Goal: Check status: Check status

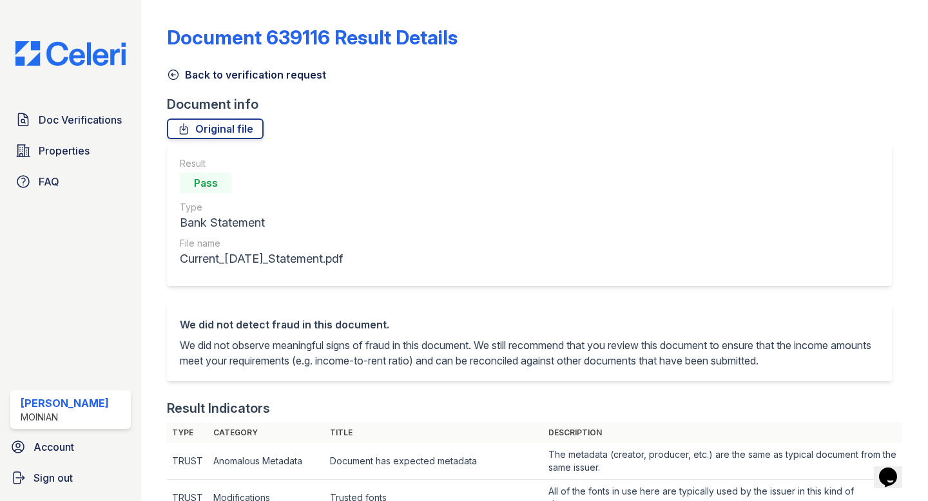
click at [171, 70] on icon at bounding box center [173, 74] width 13 height 13
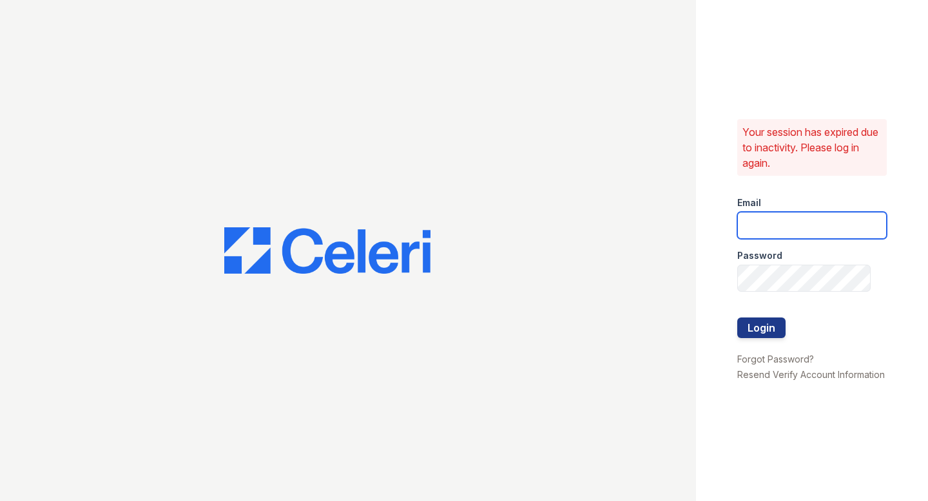
click at [786, 226] on input "email" at bounding box center [811, 225] width 149 height 27
type input "shiv@auranewyork.com"
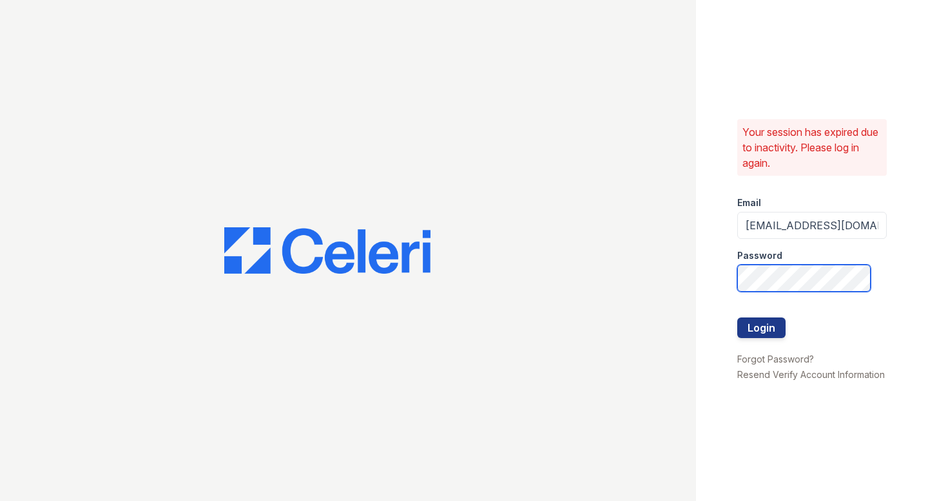
click at [737, 318] on button "Login" at bounding box center [761, 328] width 48 height 21
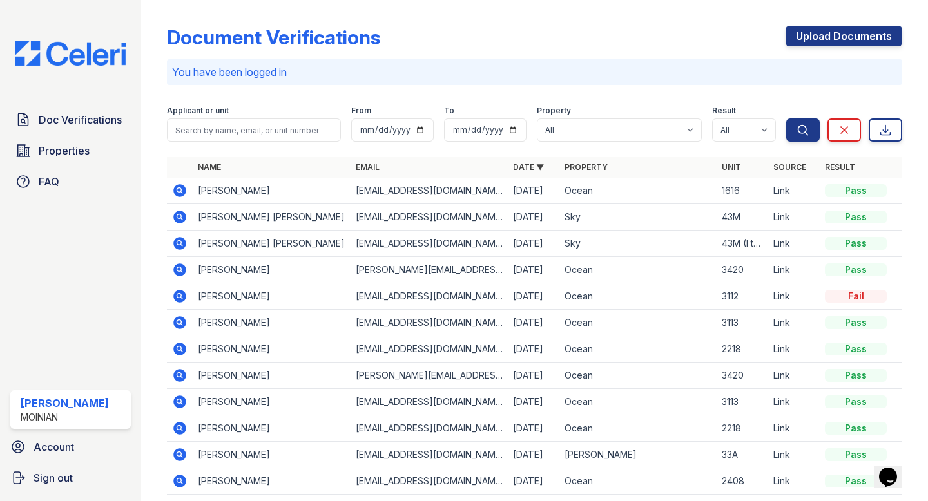
click at [182, 271] on icon at bounding box center [180, 270] width 13 height 13
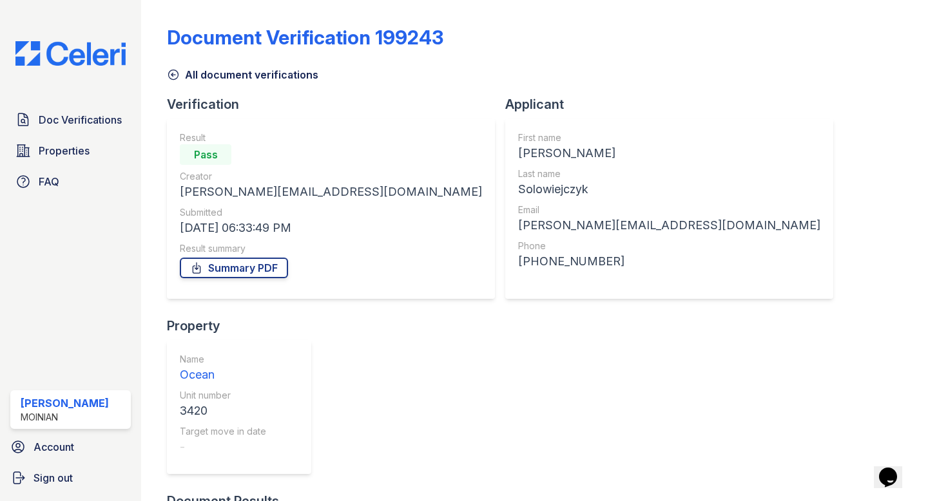
scroll to position [10, 0]
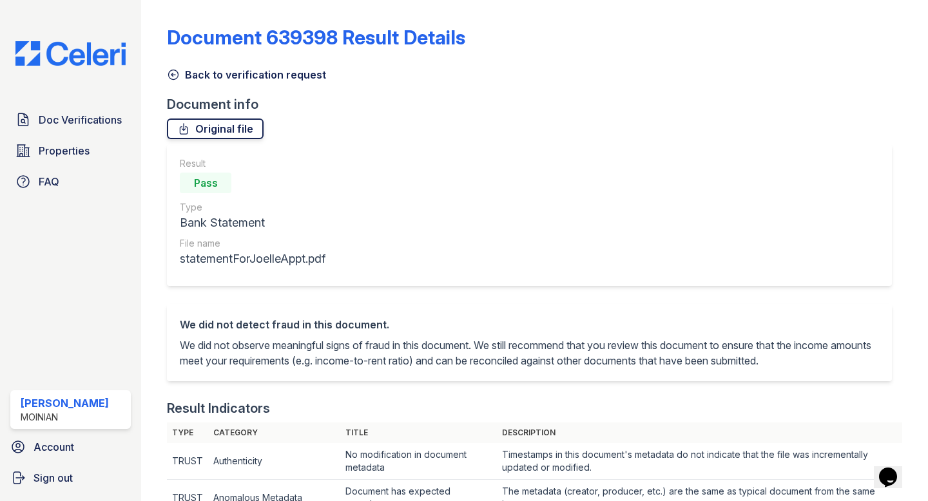
click at [191, 124] on link "Original file" at bounding box center [215, 129] width 97 height 21
click at [173, 68] on icon at bounding box center [173, 74] width 13 height 13
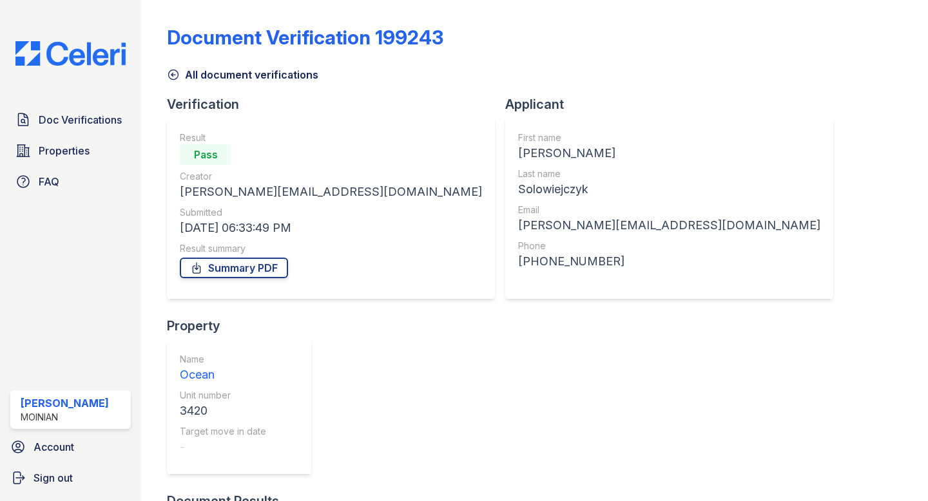
scroll to position [10, 0]
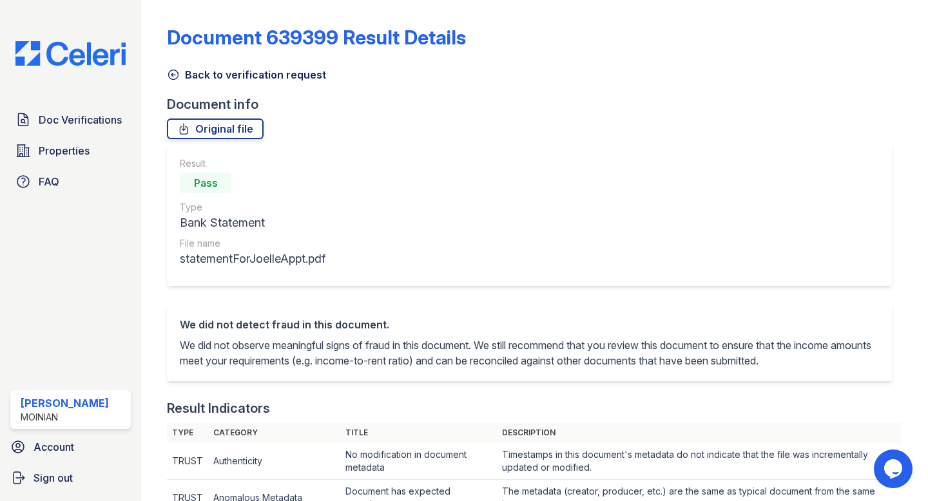
click at [175, 74] on icon at bounding box center [174, 75] width 10 height 10
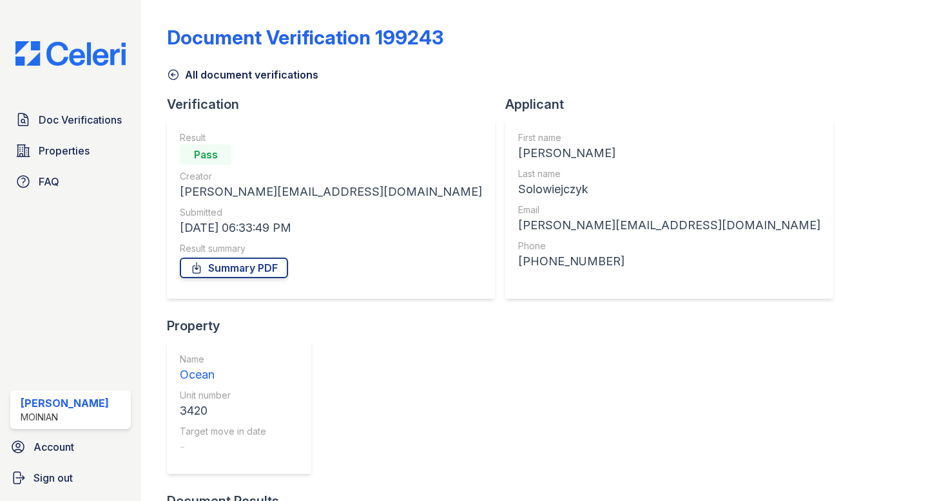
scroll to position [10, 0]
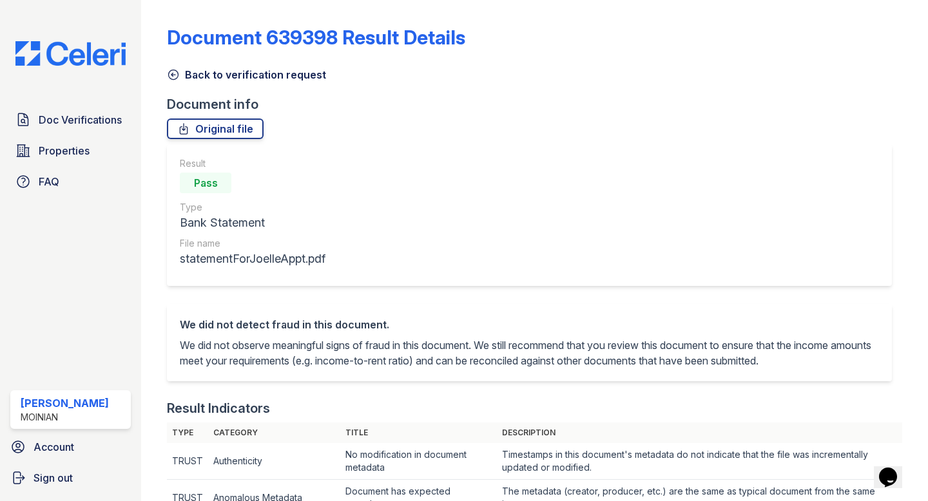
click at [177, 75] on icon at bounding box center [173, 74] width 13 height 13
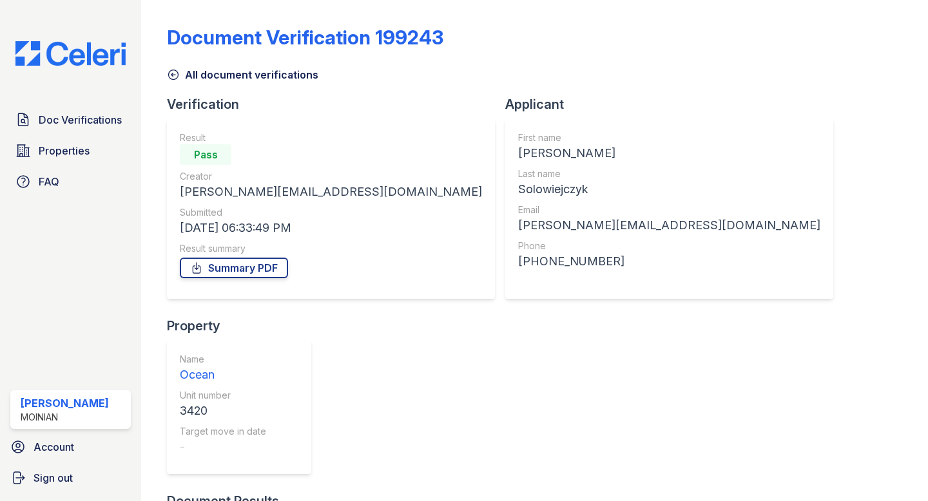
click at [177, 75] on icon at bounding box center [173, 74] width 13 height 13
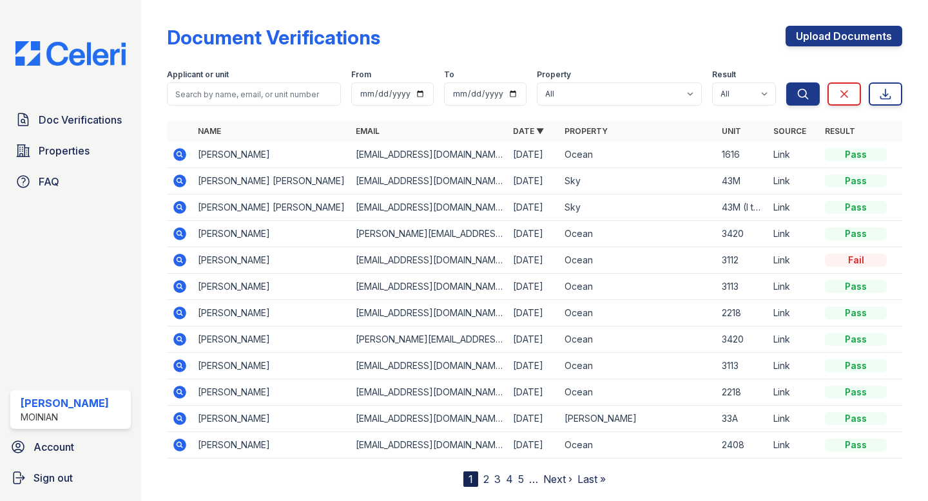
click at [181, 337] on icon at bounding box center [179, 339] width 15 height 15
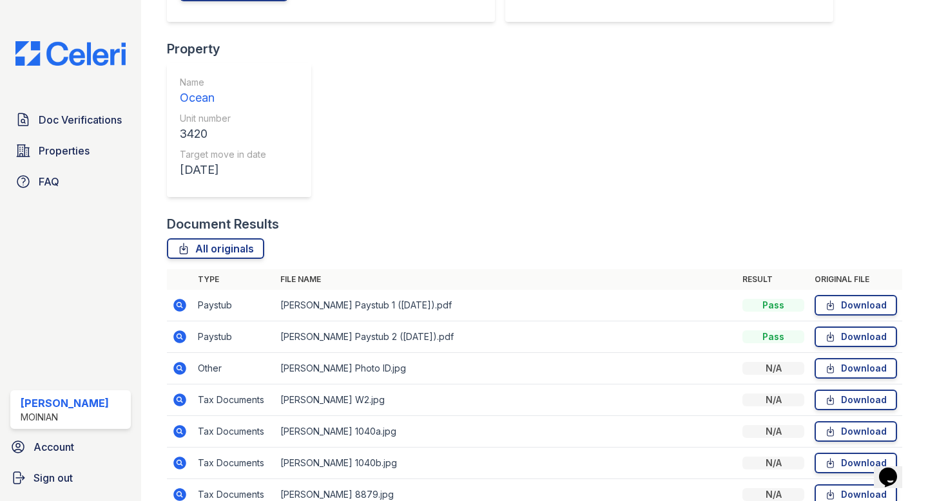
scroll to position [278, 0]
click at [177, 360] on icon at bounding box center [179, 367] width 15 height 15
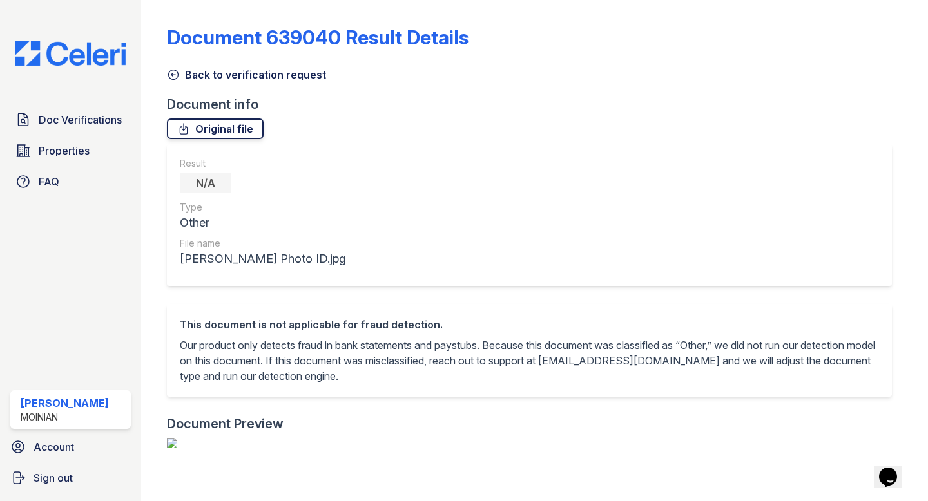
click at [218, 127] on link "Original file" at bounding box center [215, 129] width 97 height 21
click at [173, 75] on icon at bounding box center [174, 75] width 10 height 10
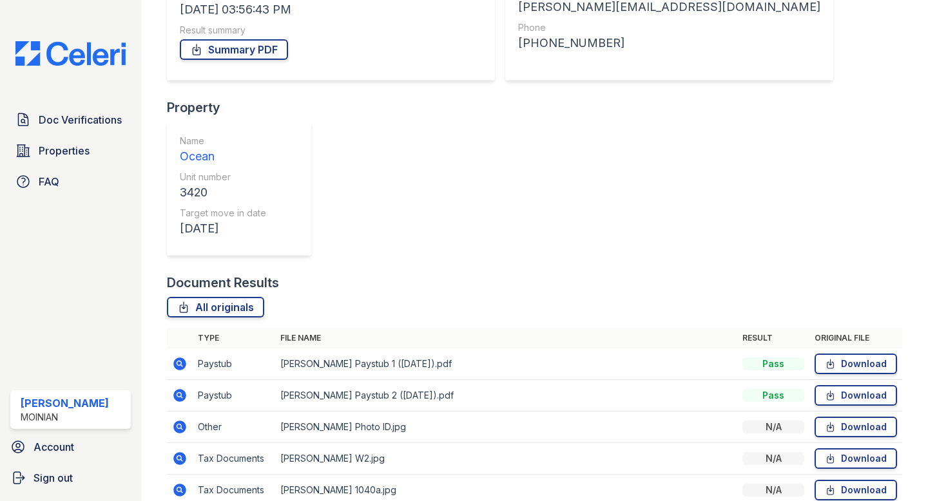
scroll to position [220, 0]
click at [178, 392] on icon at bounding box center [179, 393] width 3 height 3
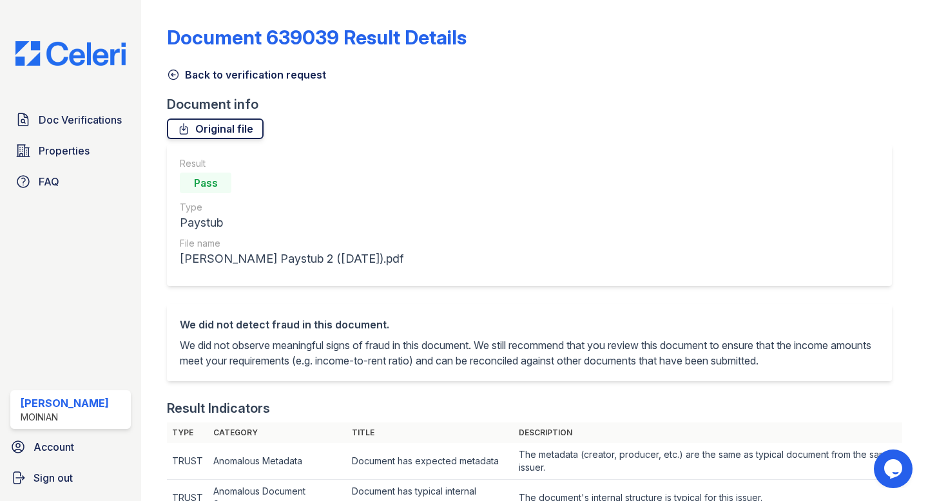
click at [207, 126] on link "Original file" at bounding box center [215, 129] width 97 height 21
click at [176, 66] on div "Back to verification request" at bounding box center [534, 70] width 735 height 23
click at [177, 75] on icon at bounding box center [173, 74] width 13 height 13
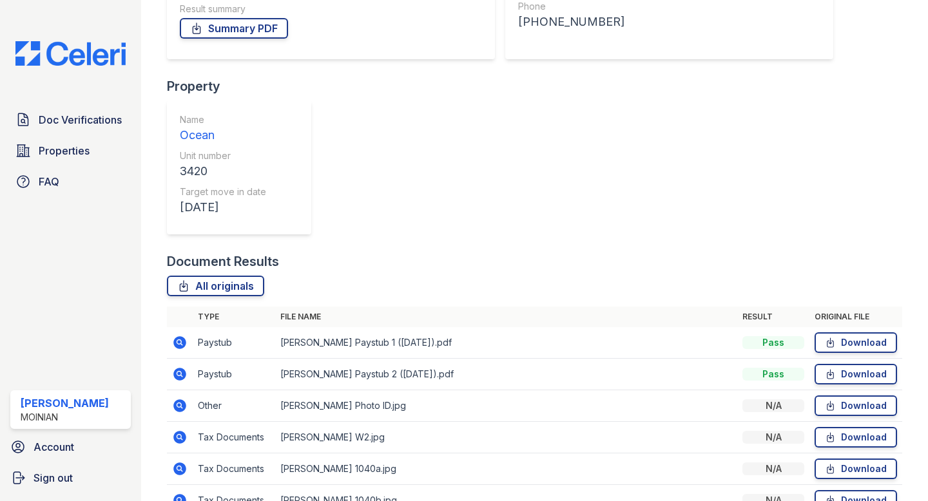
scroll to position [293, 0]
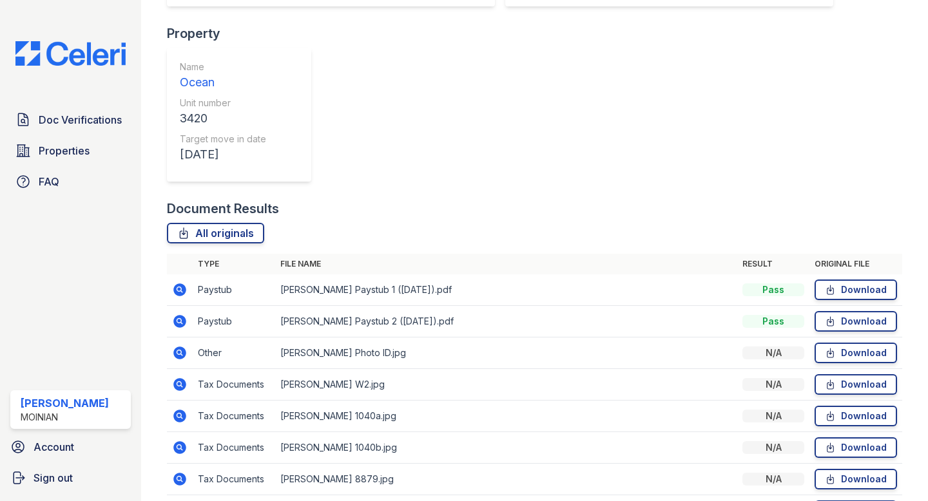
click at [181, 501] on icon at bounding box center [179, 510] width 15 height 15
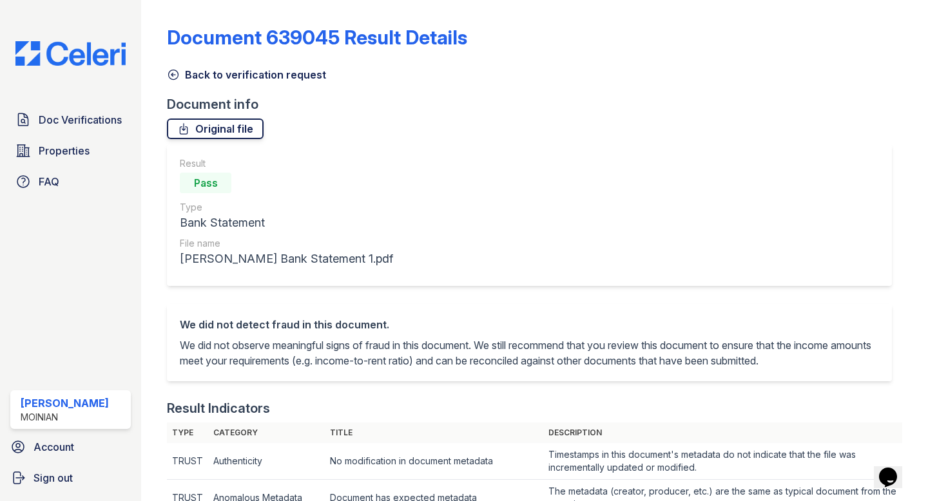
click at [223, 131] on link "Original file" at bounding box center [215, 129] width 97 height 21
click at [708, 129] on div "Original file" at bounding box center [534, 129] width 735 height 21
click at [175, 73] on icon at bounding box center [173, 74] width 13 height 13
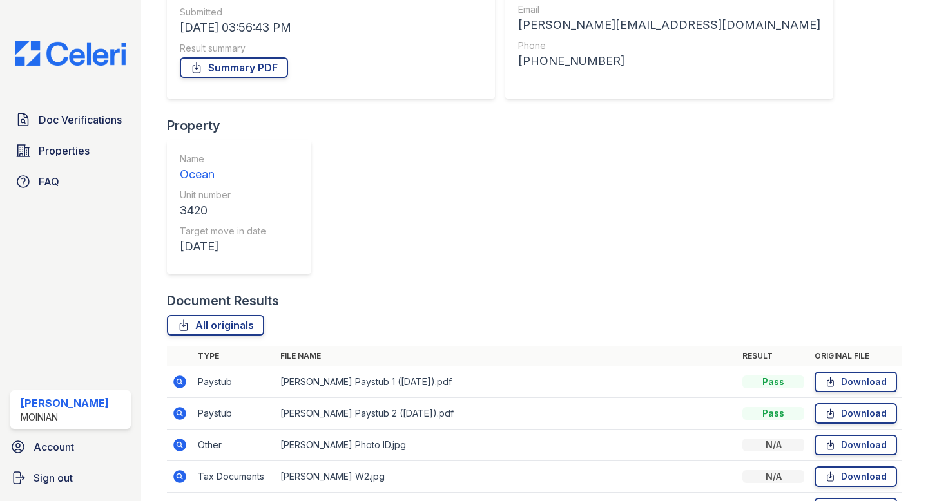
scroll to position [294, 0]
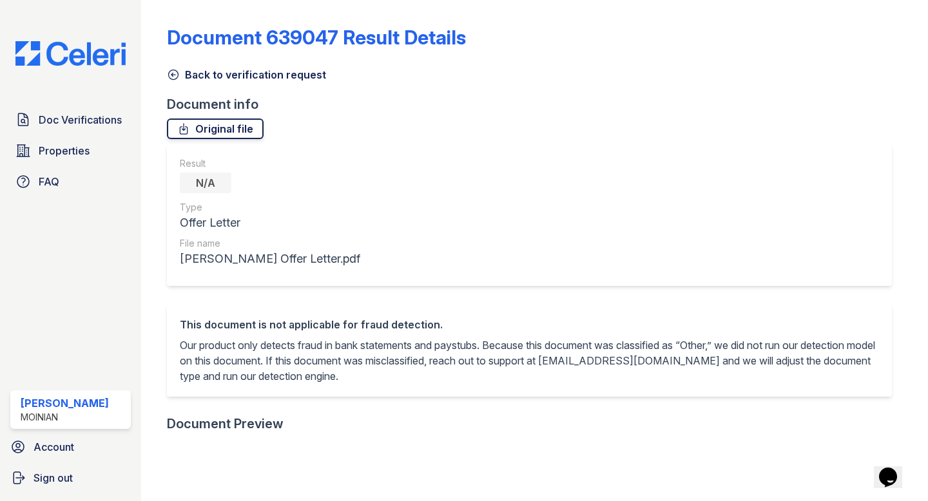
click at [211, 129] on link "Original file" at bounding box center [215, 129] width 97 height 21
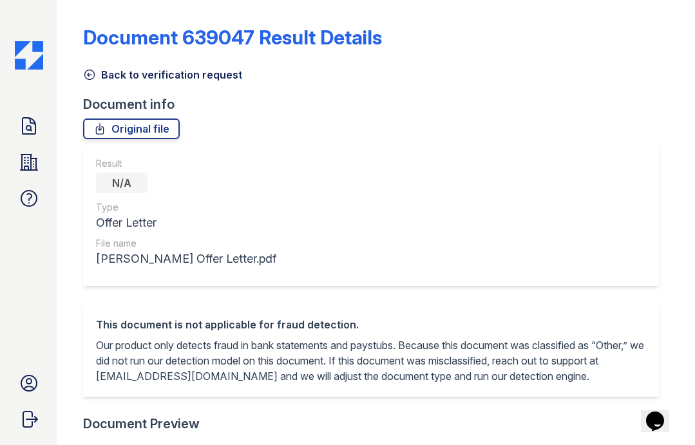
click at [90, 79] on icon at bounding box center [89, 74] width 13 height 13
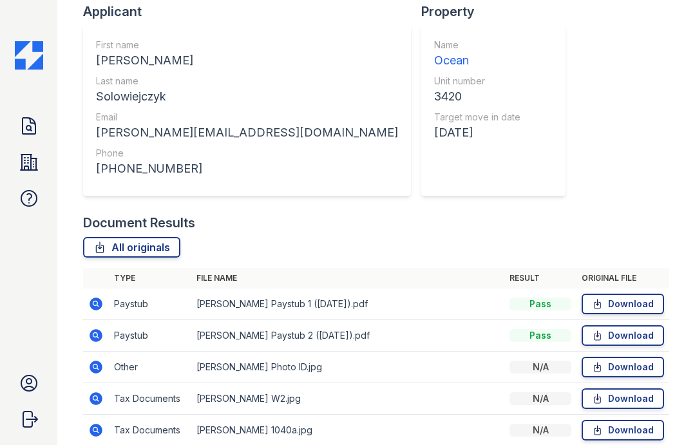
scroll to position [319, 0]
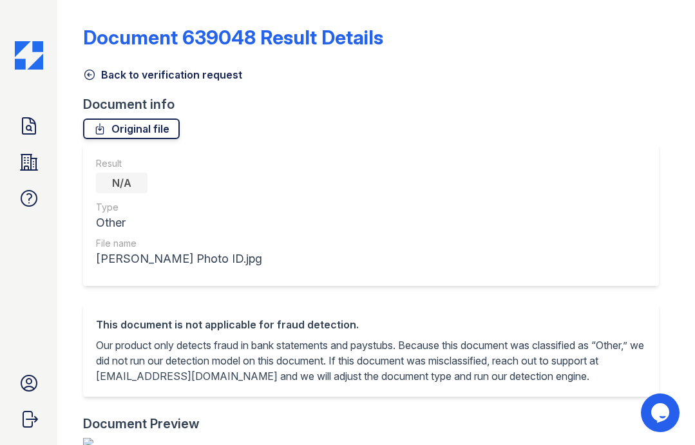
click at [113, 136] on link "Original file" at bounding box center [131, 129] width 97 height 21
